Goal: Information Seeking & Learning: Check status

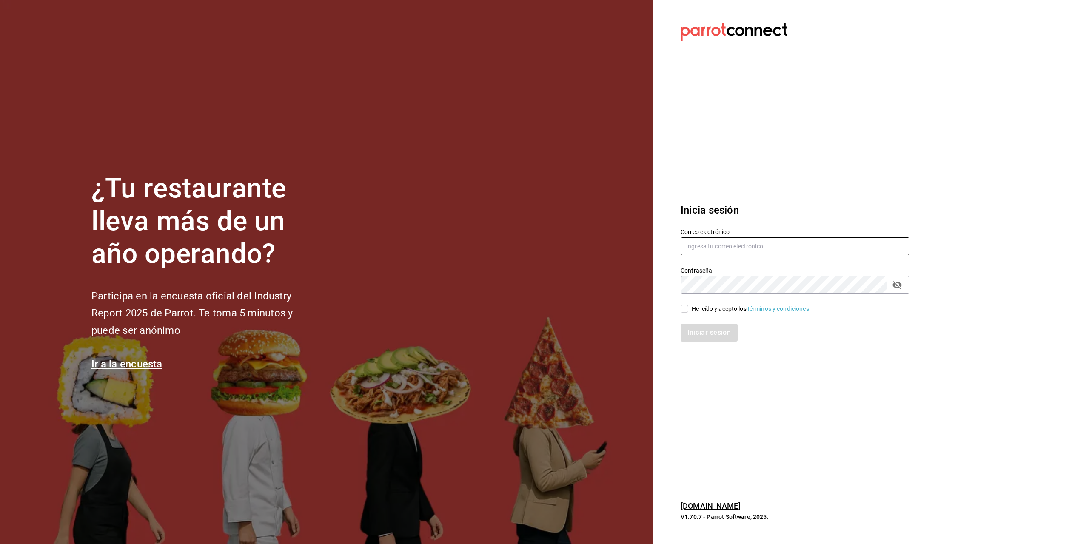
click at [766, 240] on input "text" at bounding box center [795, 246] width 229 height 18
type input "[PERSON_NAME][EMAIL_ADDRESS][PERSON_NAME][DOMAIN_NAME]"
click at [718, 309] on div "He leído y acepto los Términos y condiciones." at bounding box center [751, 309] width 119 height 9
click at [689, 309] on input "He leído y acepto los Términos y condiciones." at bounding box center [685, 309] width 8 height 8
checkbox input "true"
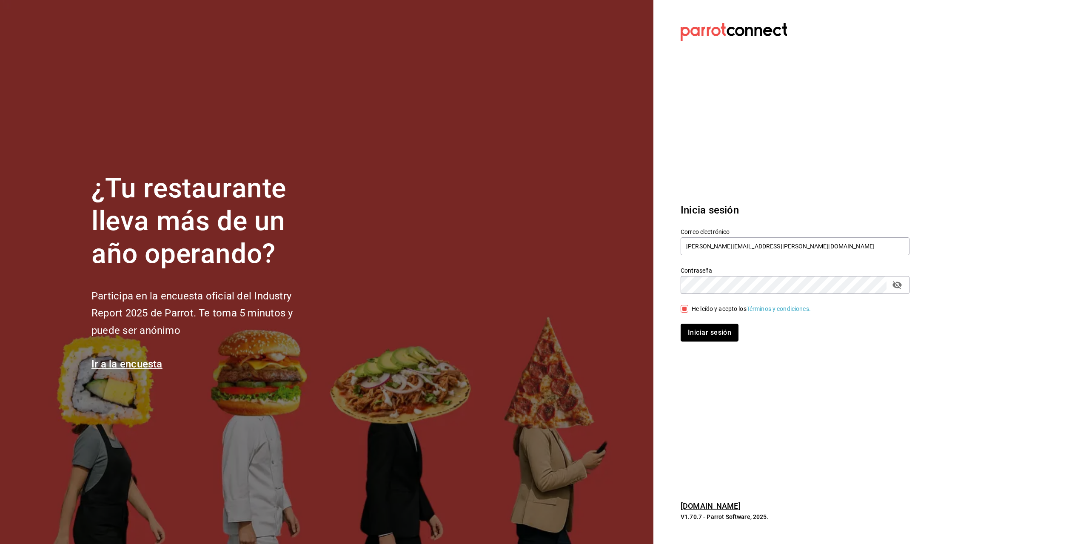
click at [712, 331] on button "Iniciar sesión" at bounding box center [710, 333] width 58 height 18
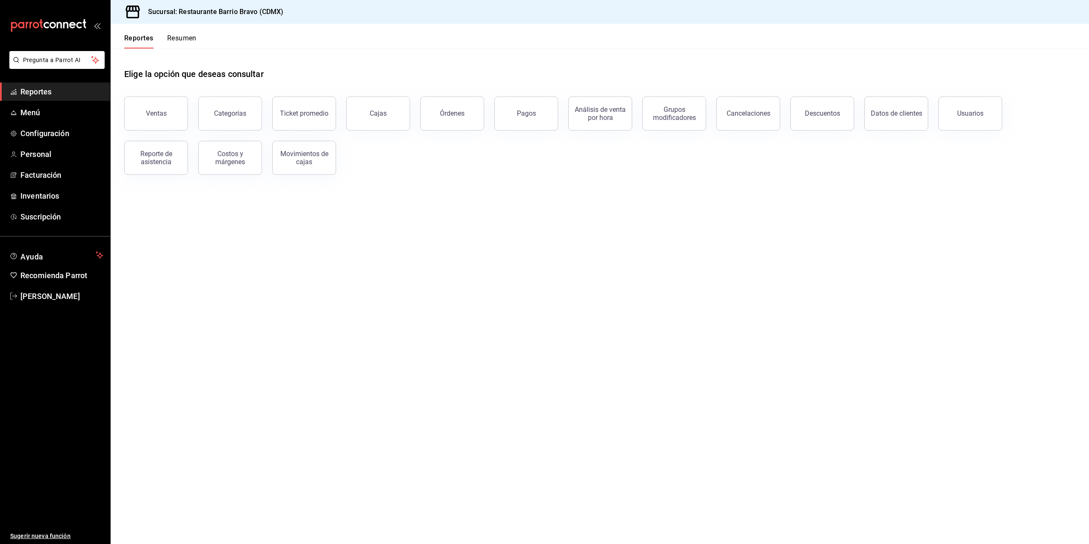
click at [189, 39] on button "Resumen" at bounding box center [181, 41] width 29 height 14
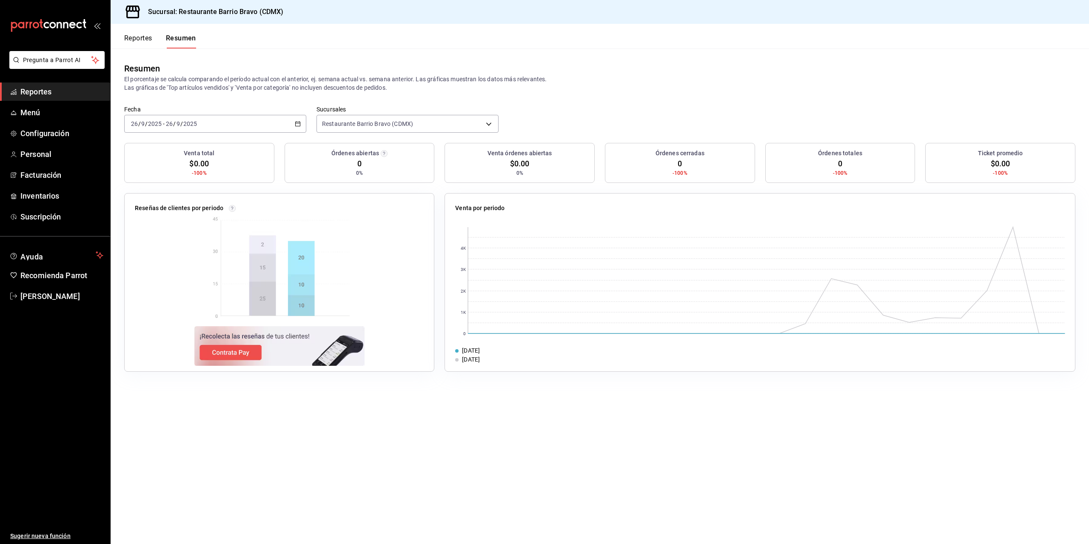
click at [303, 126] on div "[DATE] [DATE] - [DATE] [DATE]" at bounding box center [215, 124] width 182 height 18
click at [169, 236] on li "Rango de fechas" at bounding box center [165, 245] width 80 height 19
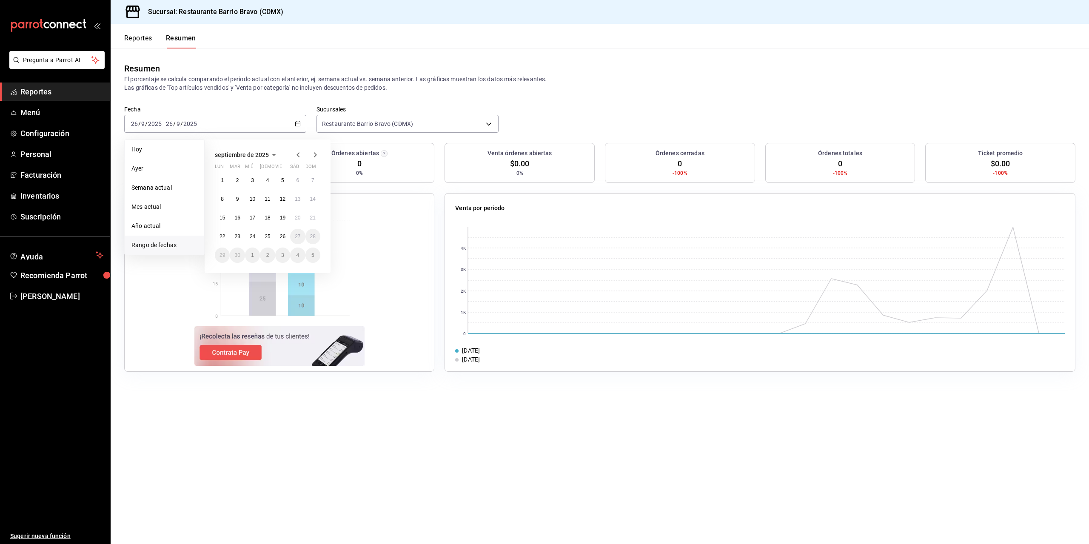
click at [225, 245] on div "1 2 3 4 5 6 7 8 9 10 11 12 13 14 15 16 17 18 19 20 21 22 23 24 25 26 27 28 29 3…" at bounding box center [268, 218] width 106 height 90
click at [222, 240] on button "22" at bounding box center [222, 236] width 15 height 15
click at [287, 239] on button "26" at bounding box center [282, 236] width 15 height 15
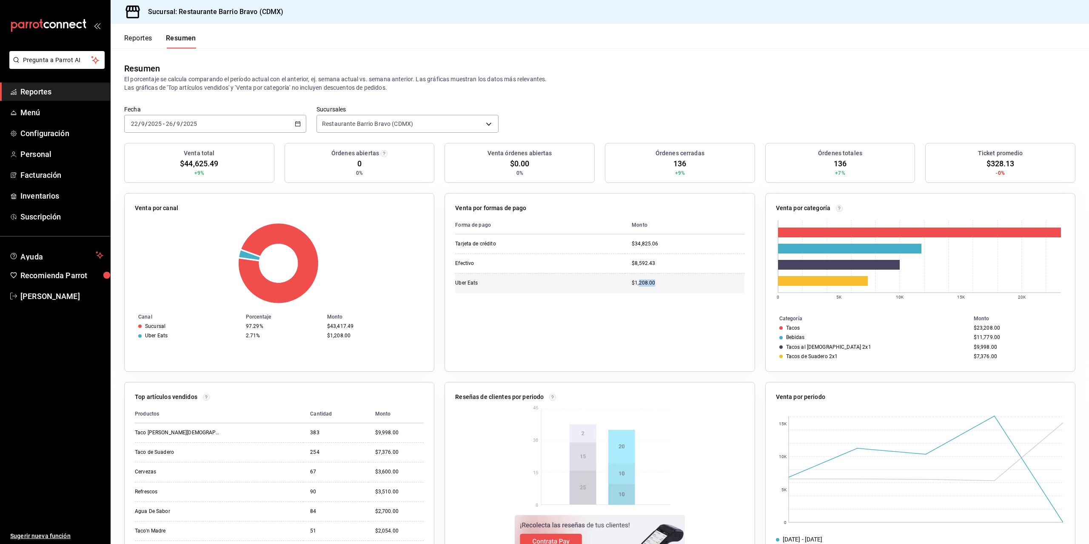
drag, startPoint x: 637, startPoint y: 278, endPoint x: 666, endPoint y: 285, distance: 29.7
click at [666, 284] on td "$1,208.00" at bounding box center [685, 283] width 120 height 20
click at [666, 285] on div "$1,208.00" at bounding box center [688, 283] width 113 height 7
drag, startPoint x: 551, startPoint y: 284, endPoint x: 442, endPoint y: 289, distance: 109.5
click at [442, 289] on div "Venta por formas de pago Forma de pago Monto Tarjeta de crédito $34,825.06 Efec…" at bounding box center [594, 277] width 320 height 189
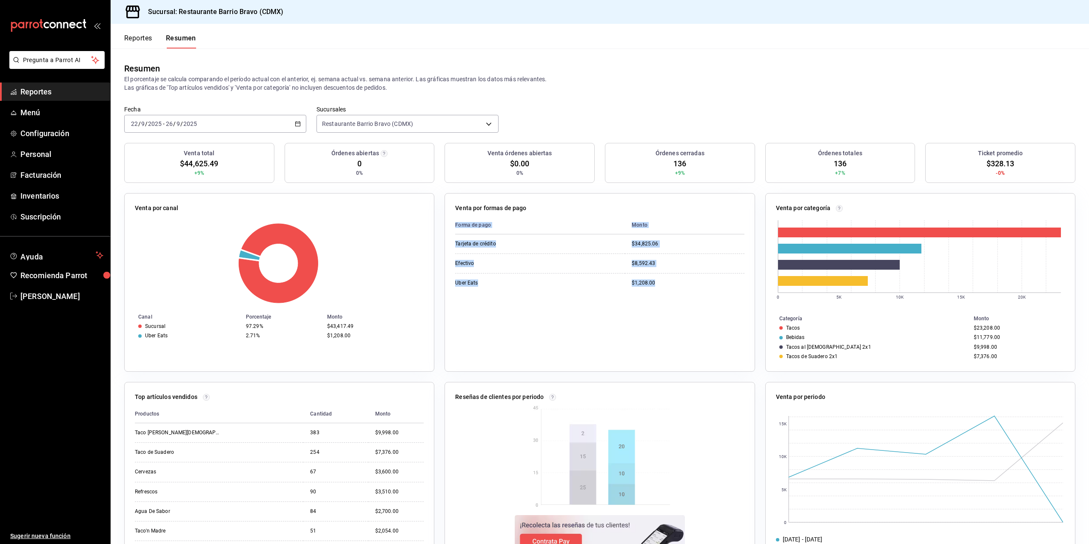
click at [455, 297] on div "Forma de pago Monto Tarjeta de crédito $34,825.06 Efectivo $8,592.43 Uber Eats …" at bounding box center [599, 288] width 289 height 145
click at [300, 121] on div "2025-09-22 22 / 9 / 2025 - 2025-09-26 26 / 9 / 2025" at bounding box center [215, 124] width 182 height 18
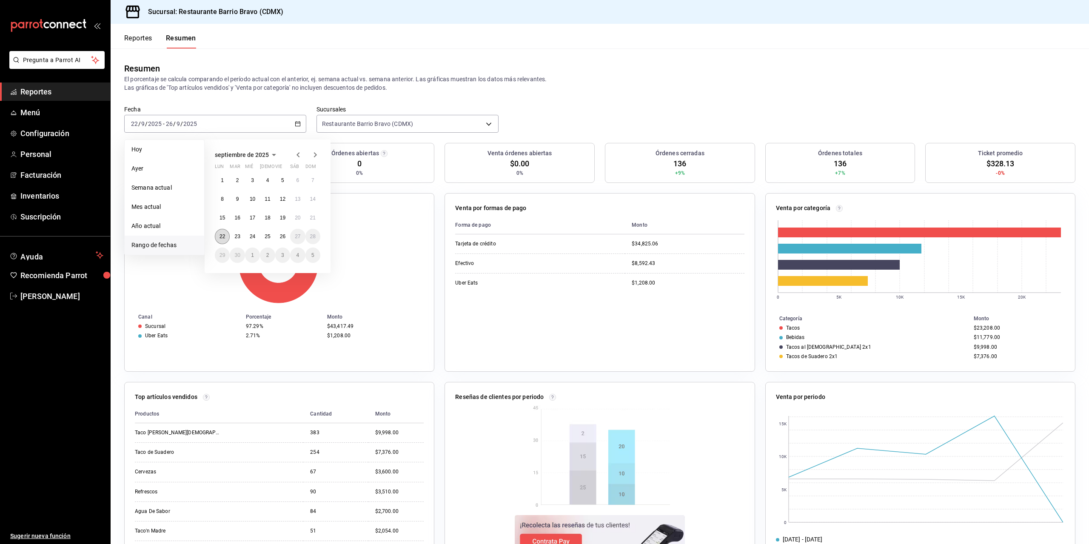
click at [228, 240] on div "1 2 3 4 5 6 7 8 9 10 11 12 13 14 15 16 17 18 19 20 21 22 23 24 25 26 27 28 29 3…" at bounding box center [268, 218] width 106 height 90
click at [224, 239] on abbr "22" at bounding box center [223, 237] width 6 height 6
click at [269, 237] on abbr "25" at bounding box center [268, 237] width 6 height 6
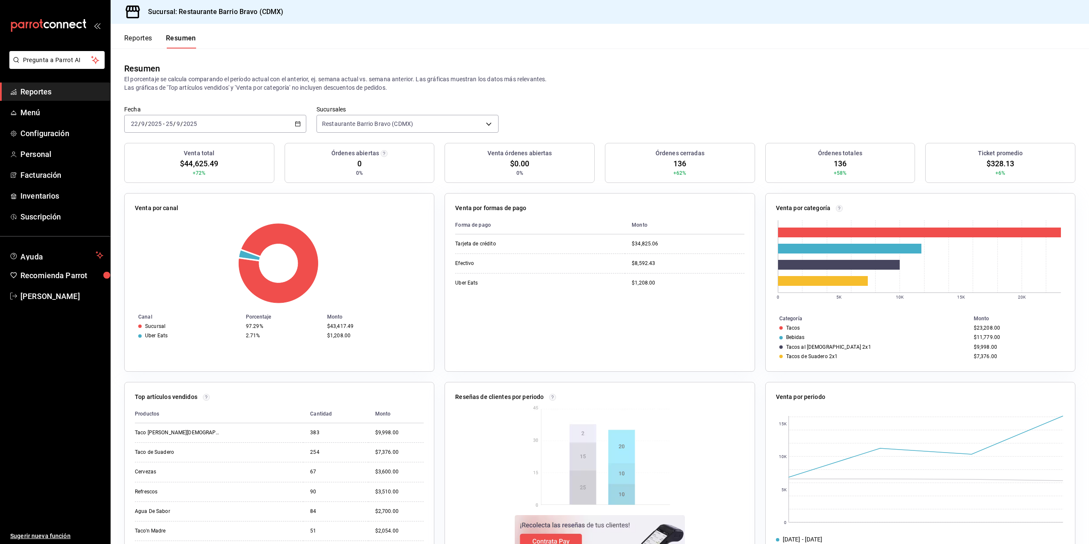
click at [301, 124] on div "2025-09-22 22 / 9 / 2025 - 2025-09-25 25 / 9 / 2025" at bounding box center [215, 124] width 182 height 18
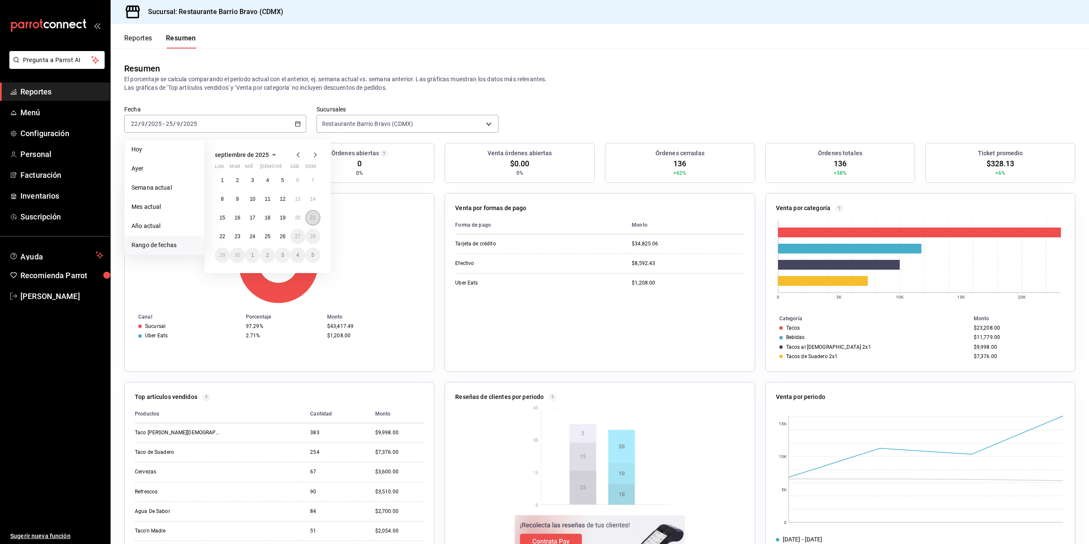
click at [314, 219] on abbr "21" at bounding box center [313, 218] width 6 height 6
click at [272, 237] on button "25" at bounding box center [267, 236] width 15 height 15
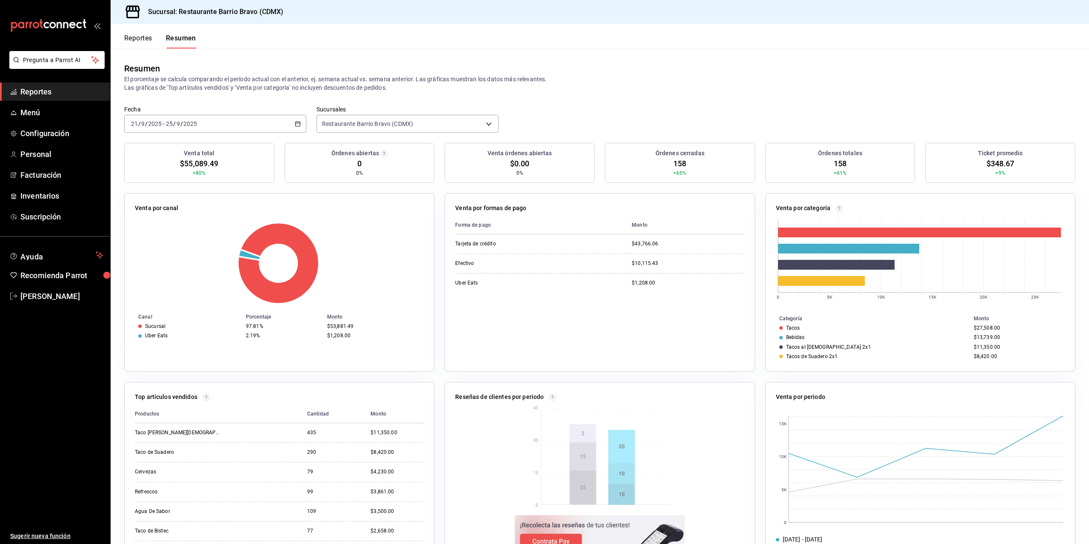
click at [62, 32] on div "mailbox folders" at bounding box center [55, 25] width 110 height 51
click at [61, 29] on icon "mailbox folders" at bounding box center [48, 25] width 77 height 13
